Goal: Check status: Check status

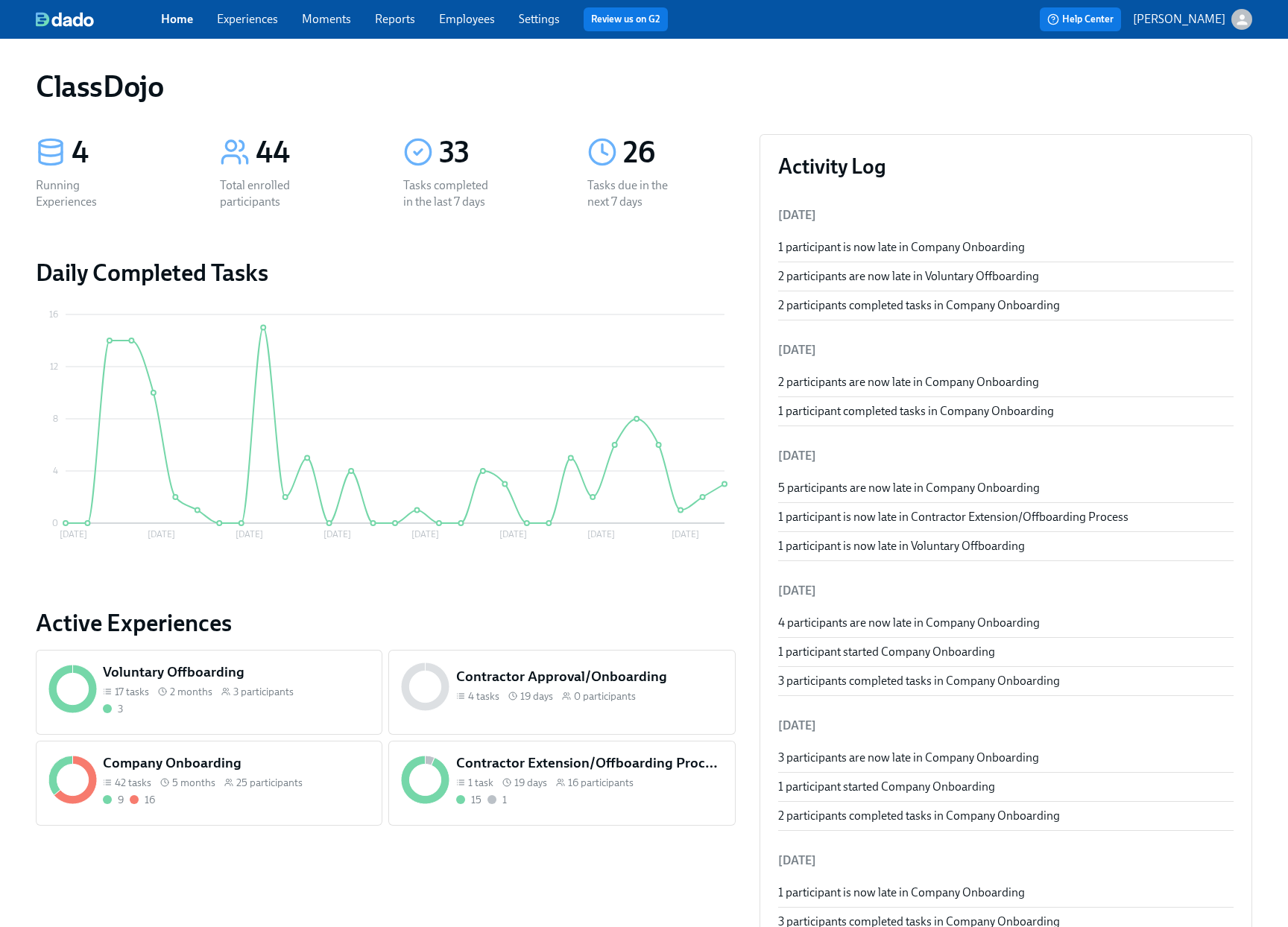
click at [271, 808] on div "Company Onboarding 42 tasks 5 months 25 participants 9 16" at bounding box center [236, 780] width 273 height 59
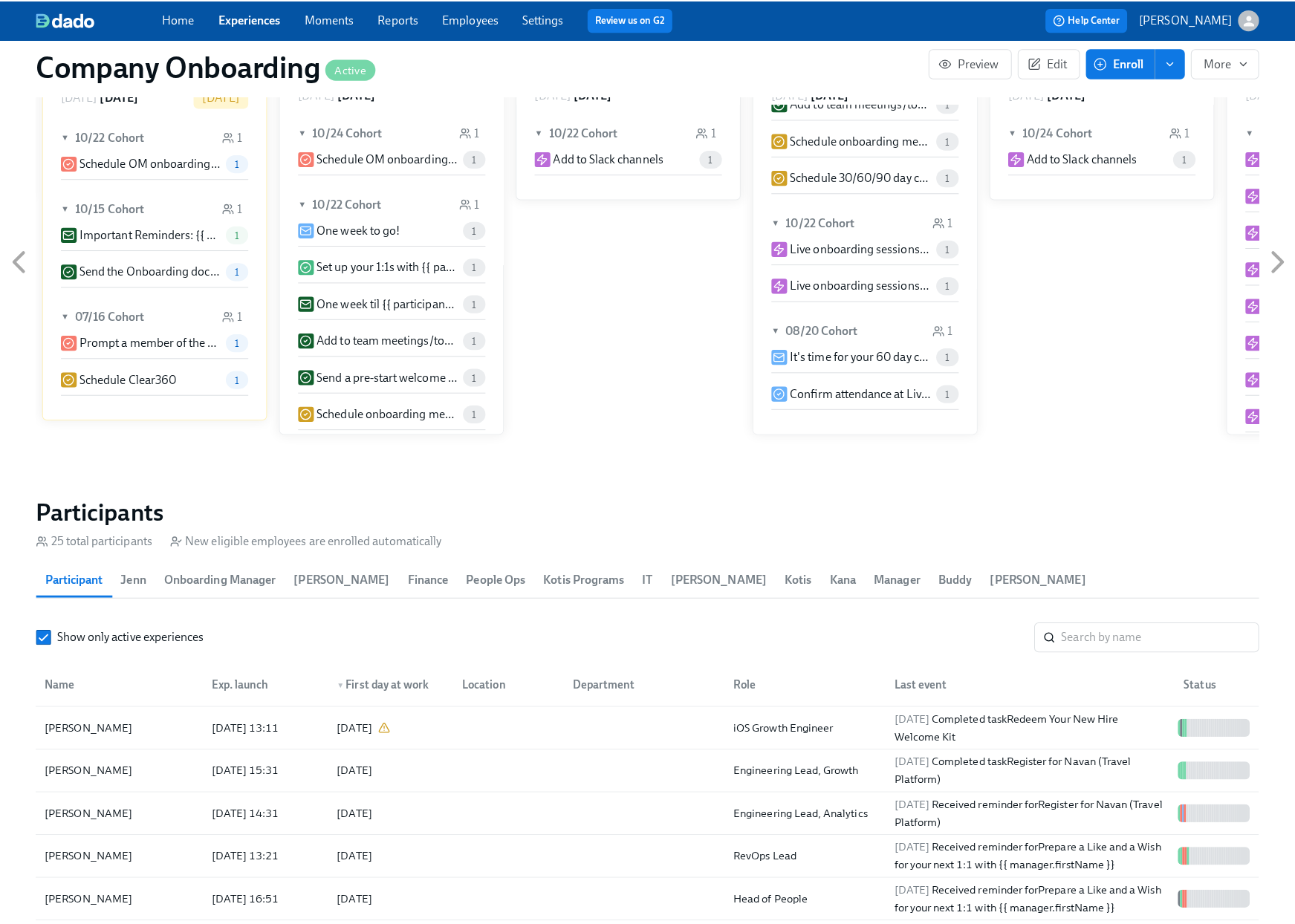
scroll to position [1582, 0]
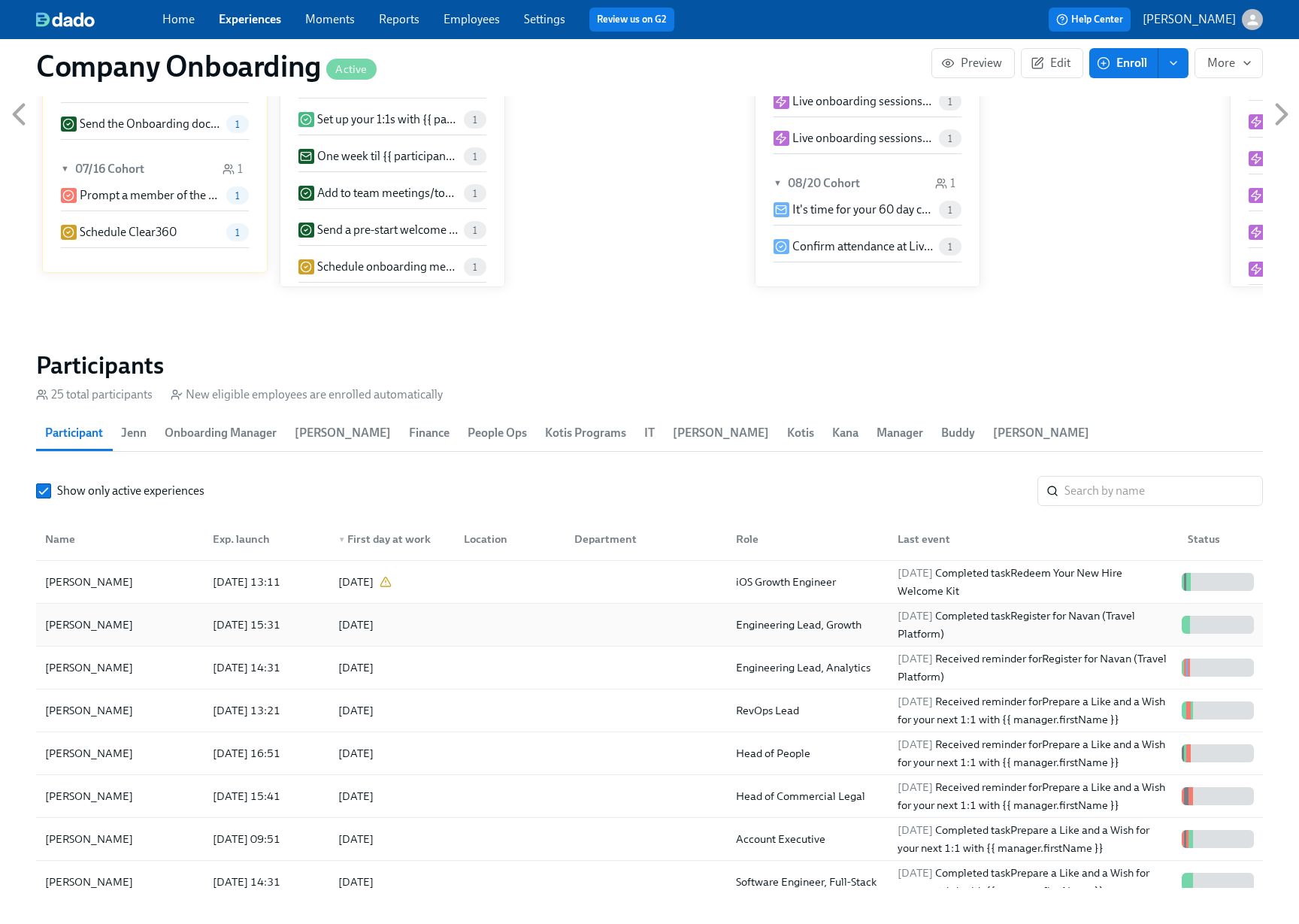
click at [448, 610] on div "[DATE]" at bounding box center [389, 624] width 126 height 30
